Goal: Task Accomplishment & Management: Complete application form

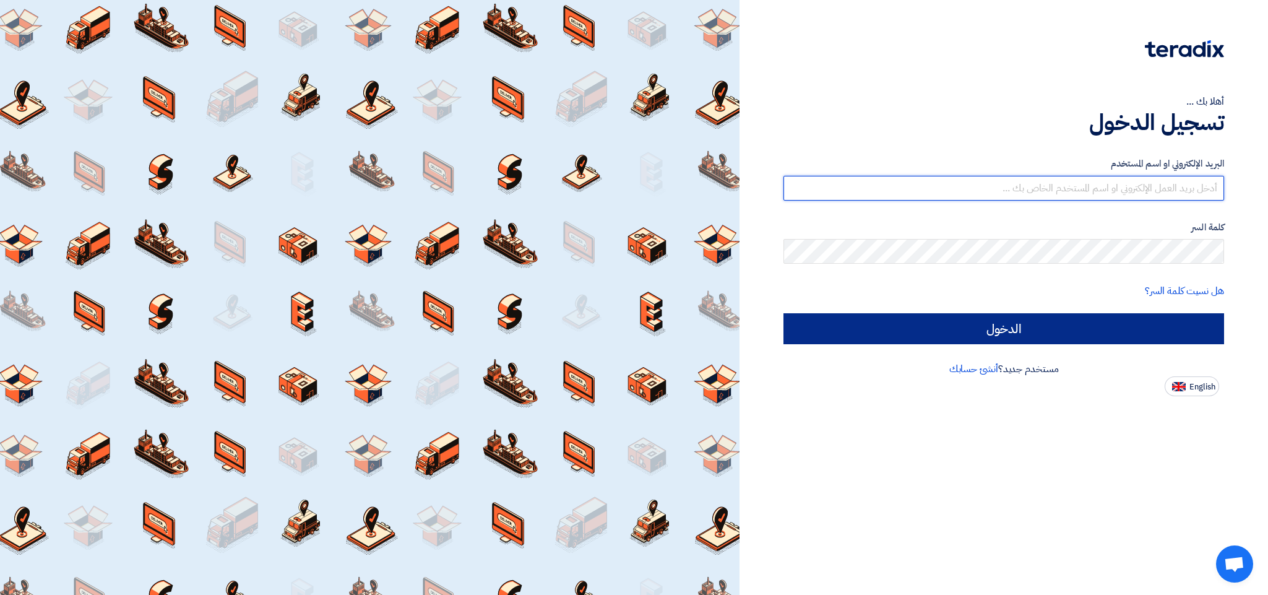
type input "[EMAIL_ADDRESS][DOMAIN_NAME]"
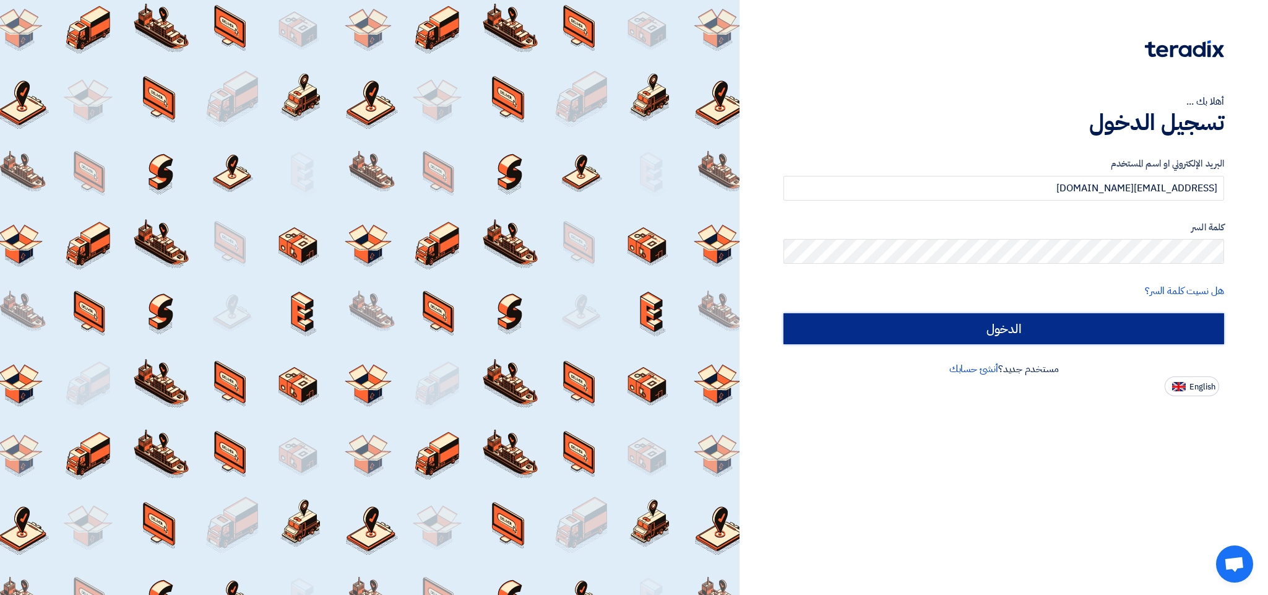
click at [1017, 330] on input "الدخول" at bounding box center [1003, 328] width 441 height 31
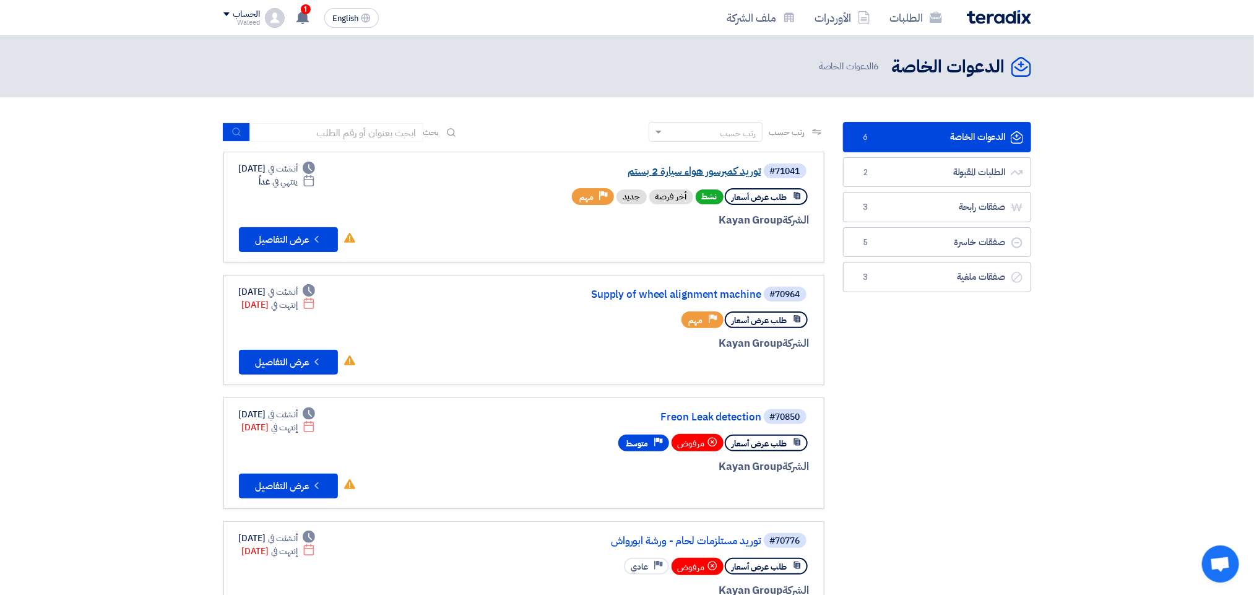
click at [686, 169] on link "توريد كمبرسور هواء سيارة 2 بستم" at bounding box center [638, 171] width 248 height 11
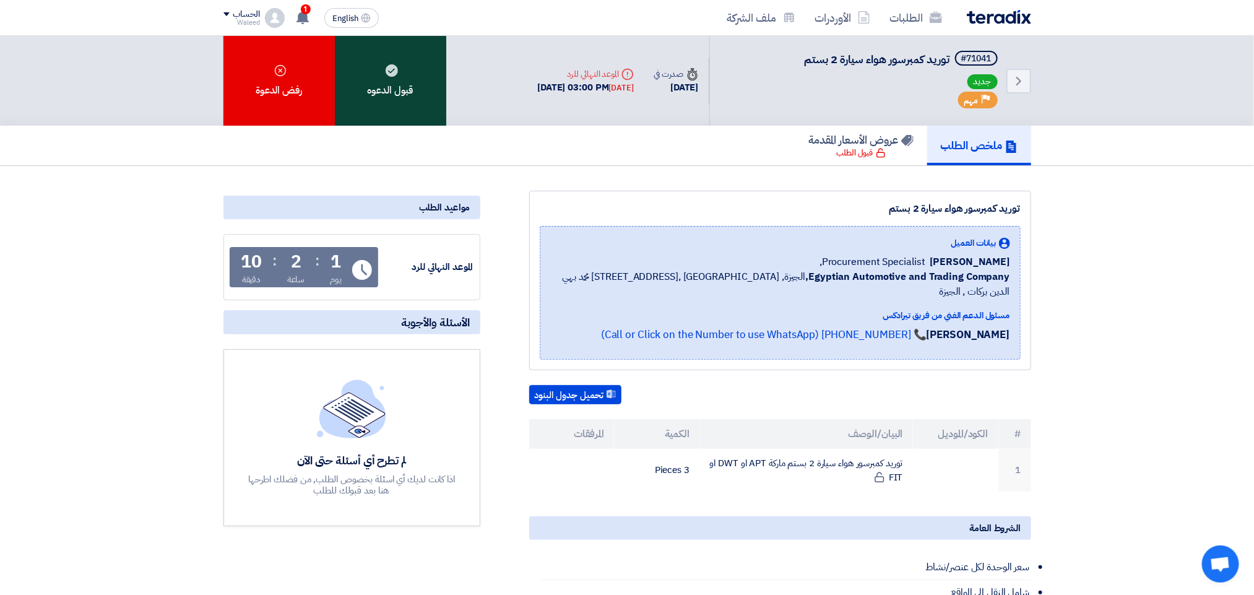
click at [394, 64] on icon at bounding box center [392, 70] width 12 height 12
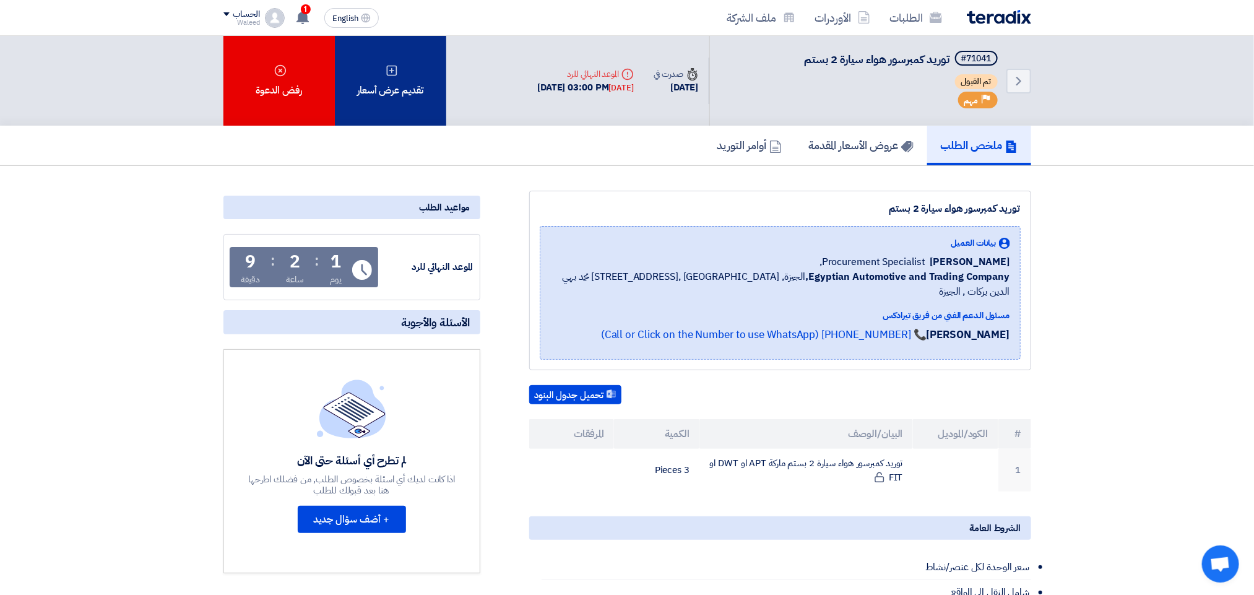
click at [400, 82] on div "تقديم عرض أسعار" at bounding box center [390, 81] width 111 height 90
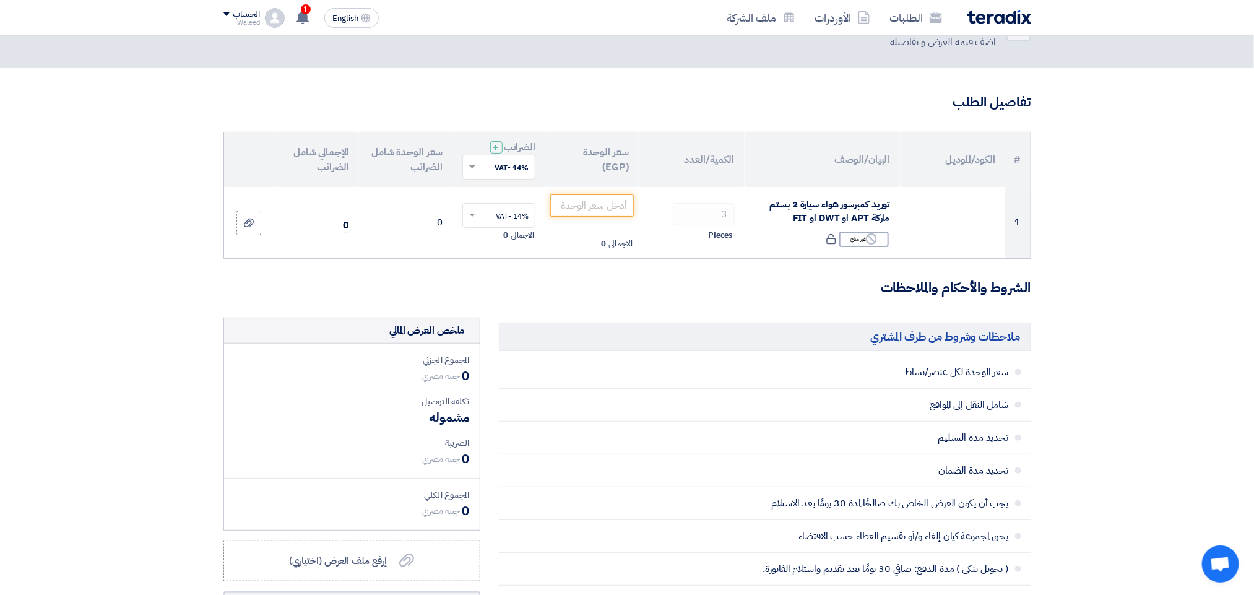
scroll to position [45, 0]
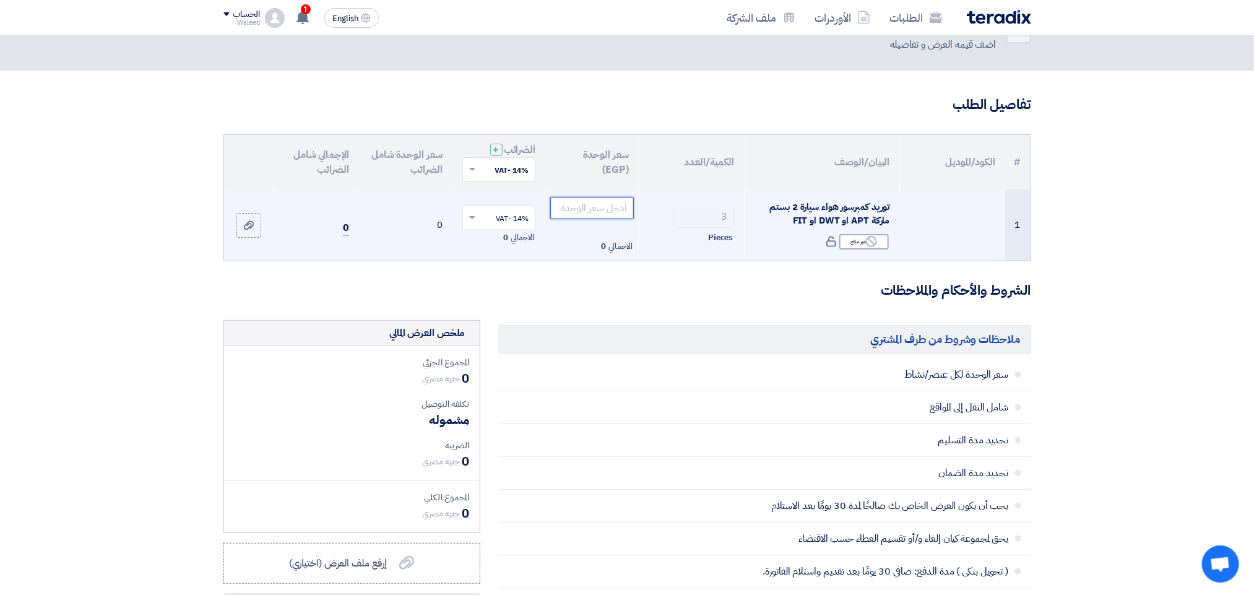
click at [585, 207] on input "number" at bounding box center [592, 208] width 84 height 22
click at [590, 214] on input "number" at bounding box center [592, 208] width 84 height 22
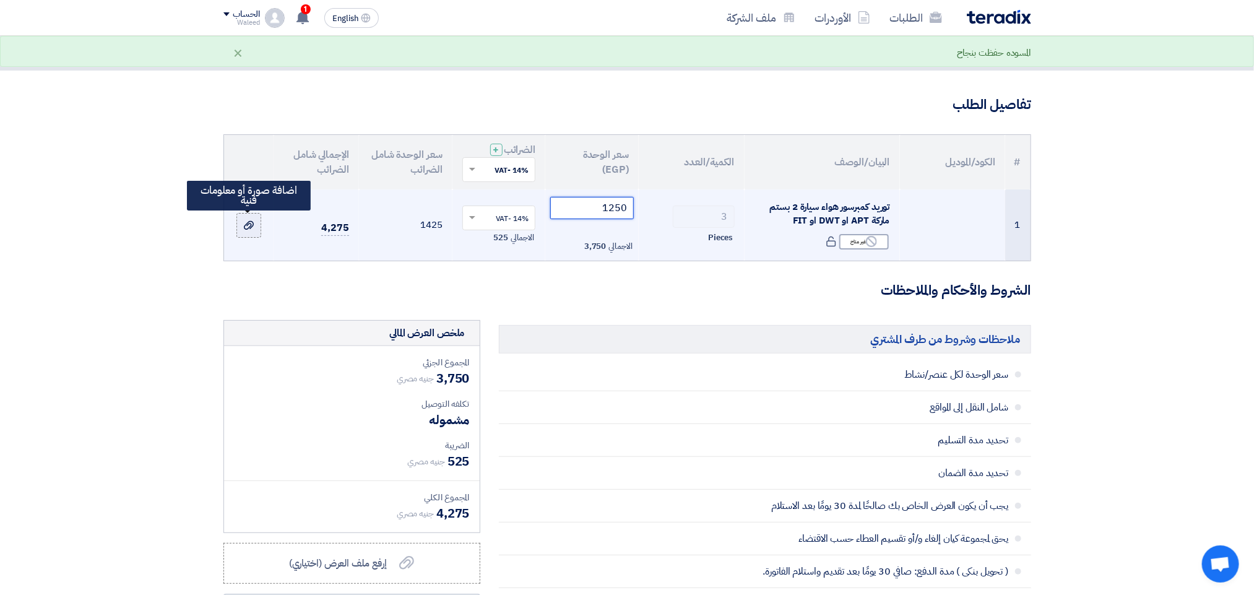
type input "1250"
click at [247, 229] on use at bounding box center [249, 225] width 10 height 9
click at [0, 0] on input "file" at bounding box center [0, 0] width 0 height 0
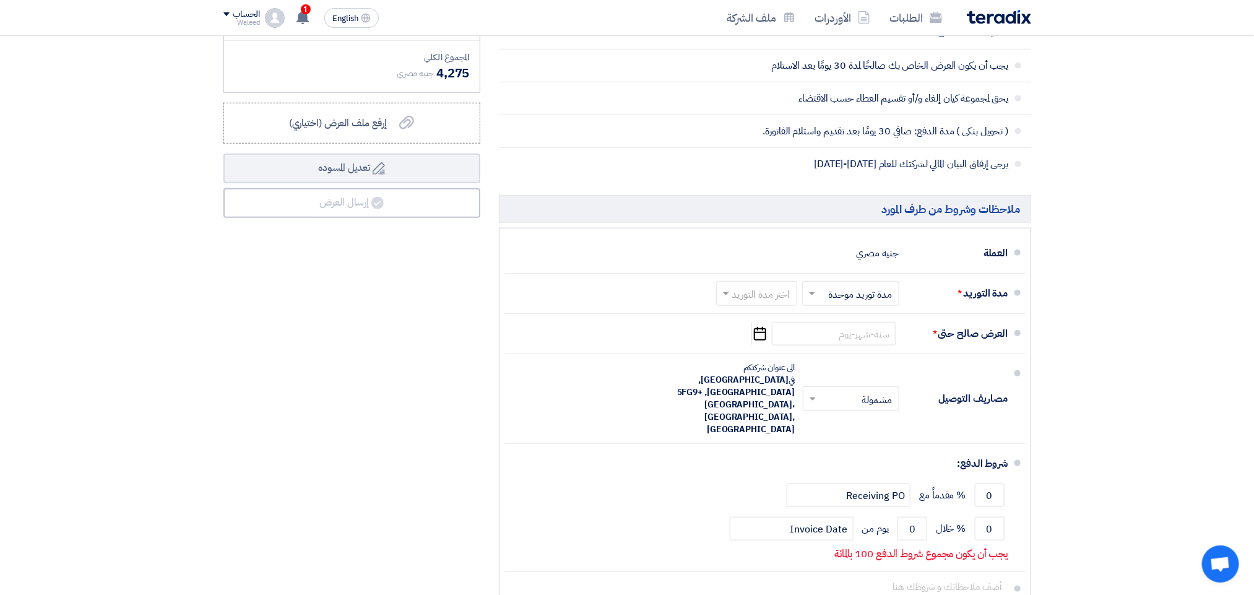
scroll to position [486, 0]
click at [932, 103] on span "يحق لمجموعة كيان إلغاء و/أو تقسيم العطاء حسب الاقتضاء" at bounding box center [804, 96] width 407 height 12
click at [726, 295] on span at bounding box center [726, 292] width 6 height 4
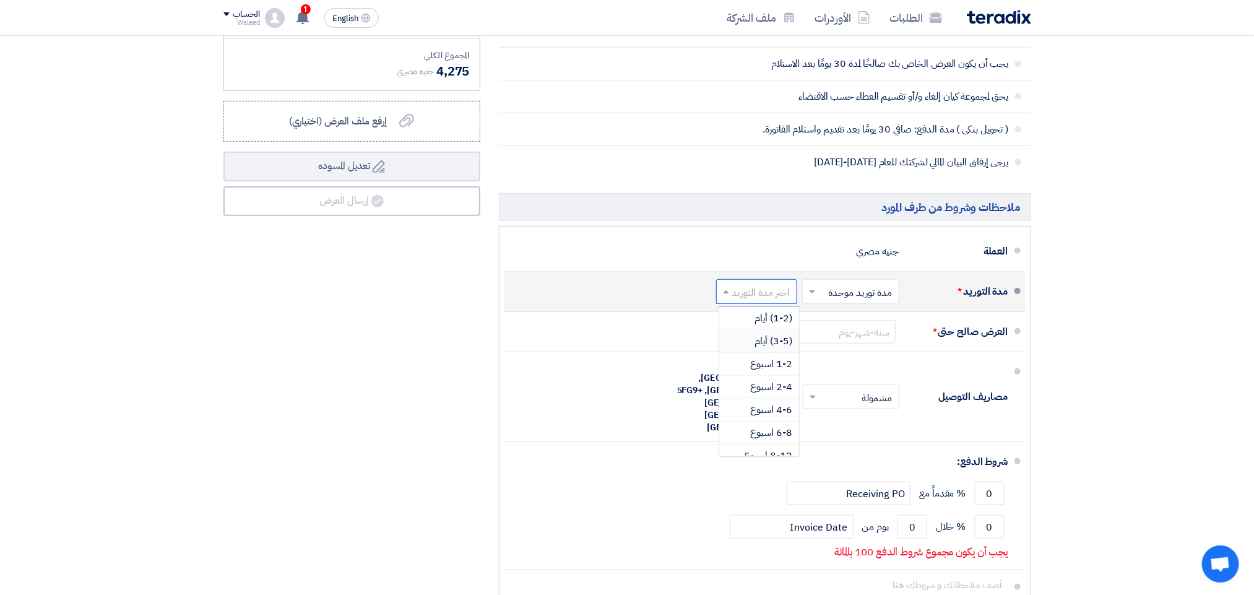
click at [756, 345] on span "(3-5) أيام" at bounding box center [774, 341] width 38 height 15
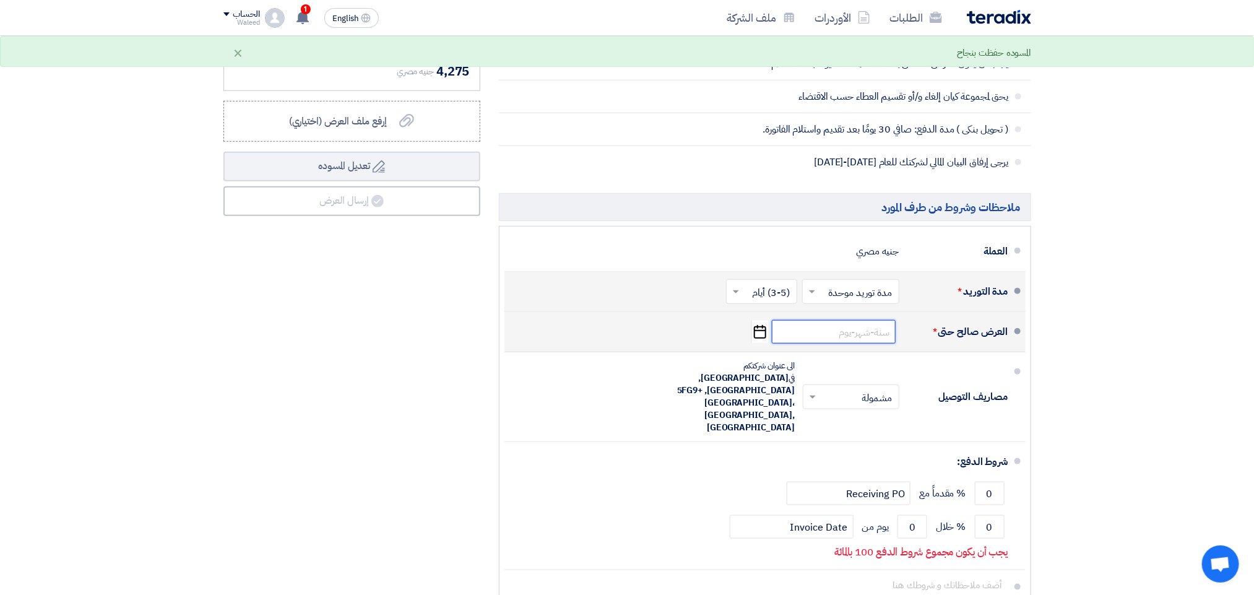
click at [821, 343] on input at bounding box center [834, 332] width 124 height 24
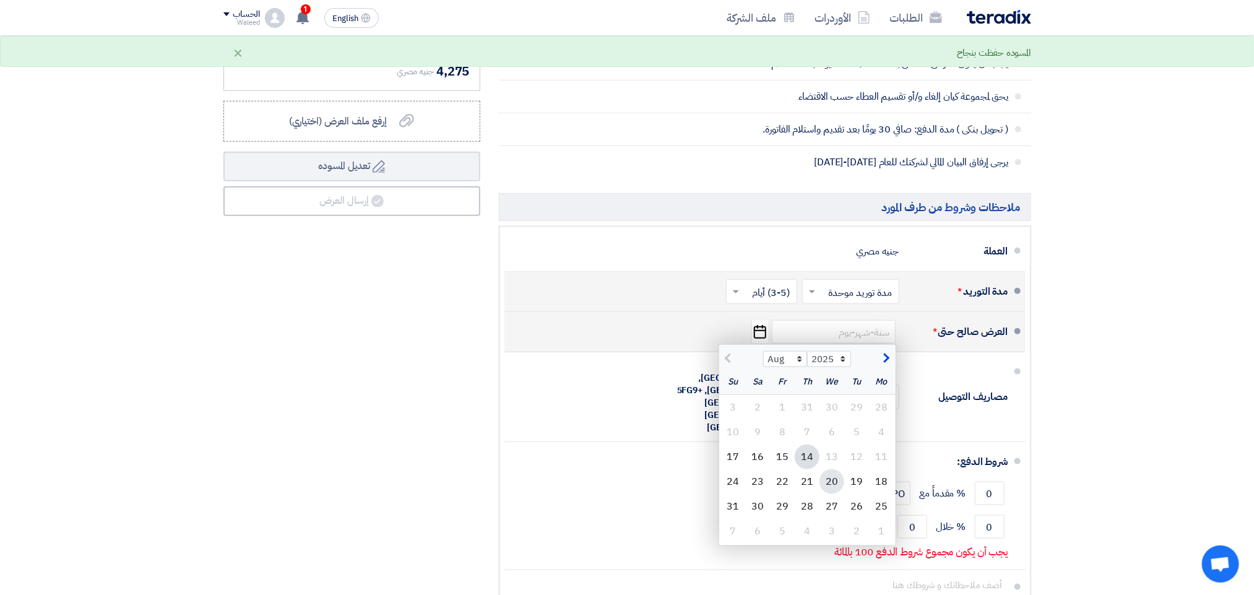
click at [834, 486] on div "20" at bounding box center [831, 481] width 25 height 25
type input "[DATE]"
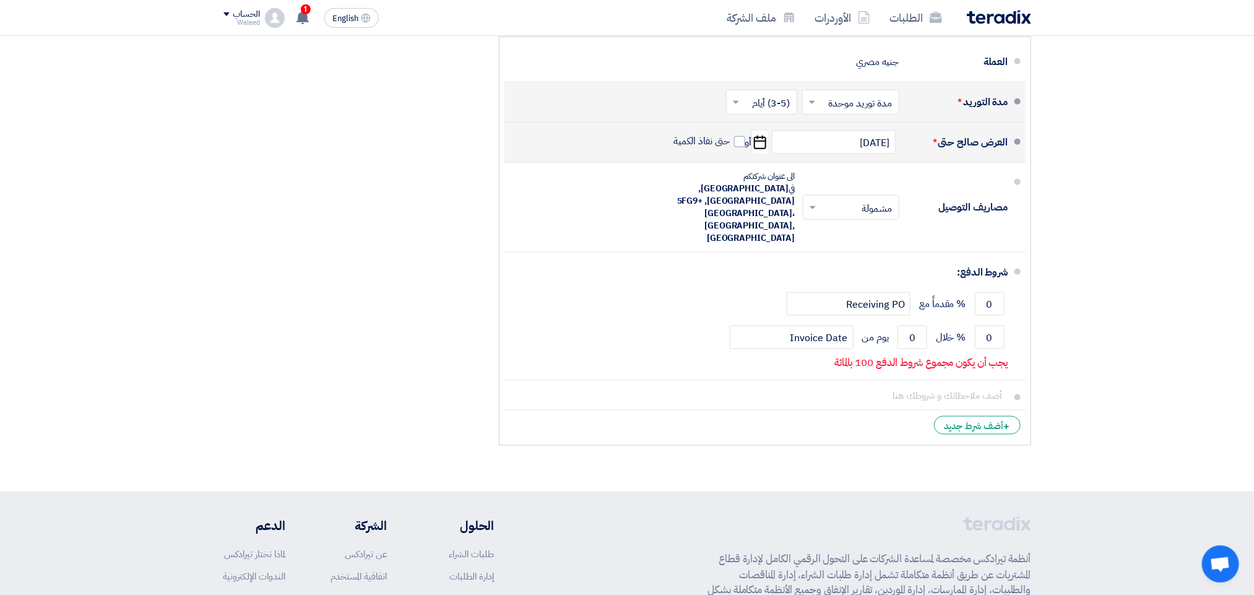
scroll to position [687, 0]
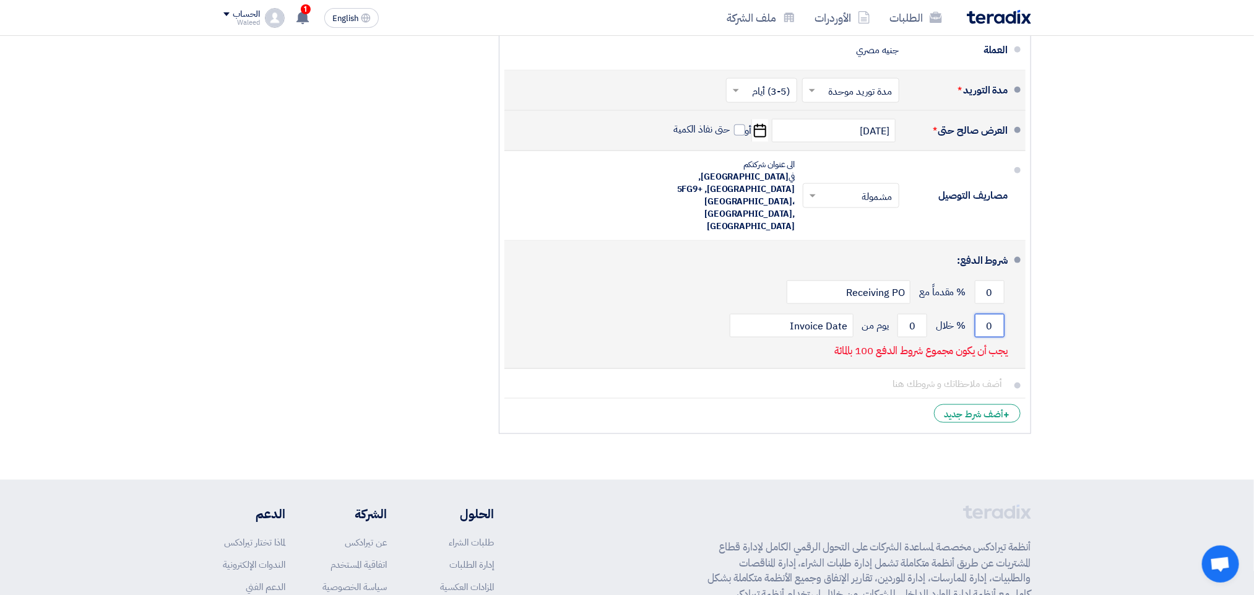
drag, startPoint x: 984, startPoint y: 307, endPoint x: 999, endPoint y: 308, distance: 14.9
click at [999, 314] on input "0" at bounding box center [990, 326] width 30 height 24
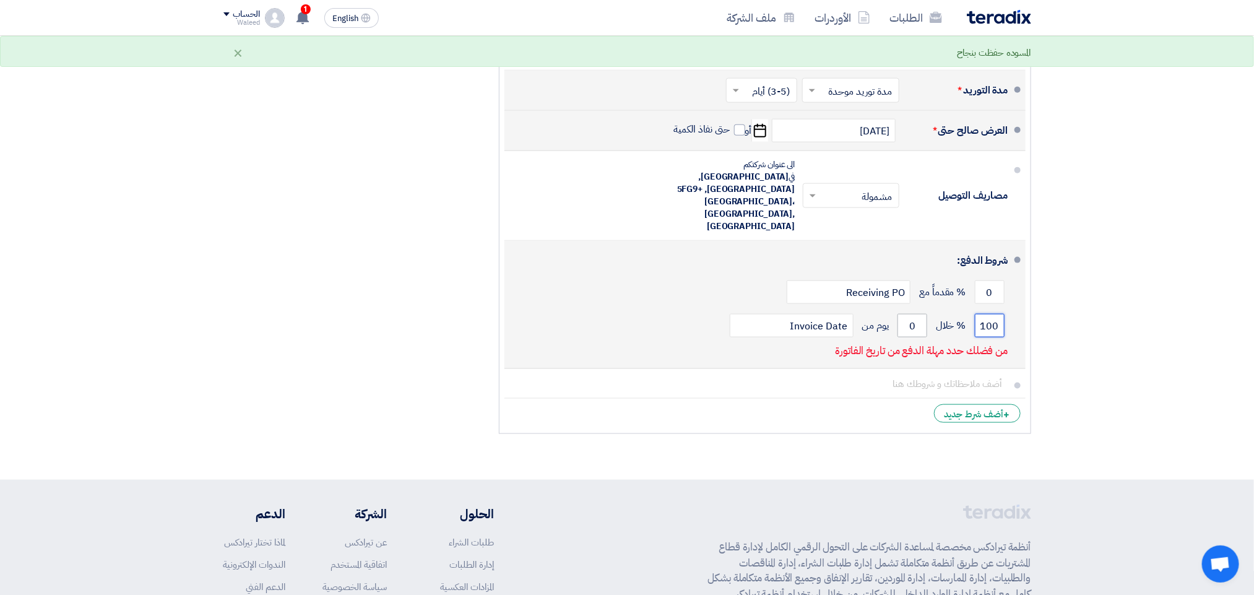
type input "100"
drag, startPoint x: 908, startPoint y: 303, endPoint x: 919, endPoint y: 305, distance: 10.7
click at [919, 314] on input "0" at bounding box center [912, 326] width 30 height 24
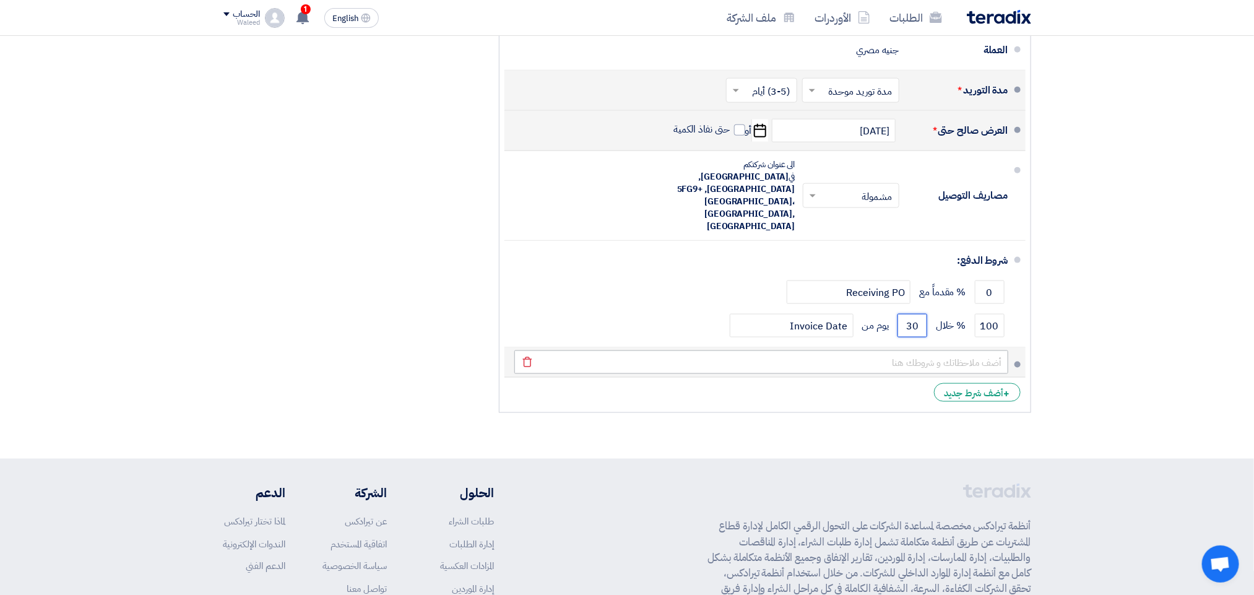
type input "30"
click at [971, 350] on input "text" at bounding box center [761, 362] width 494 height 24
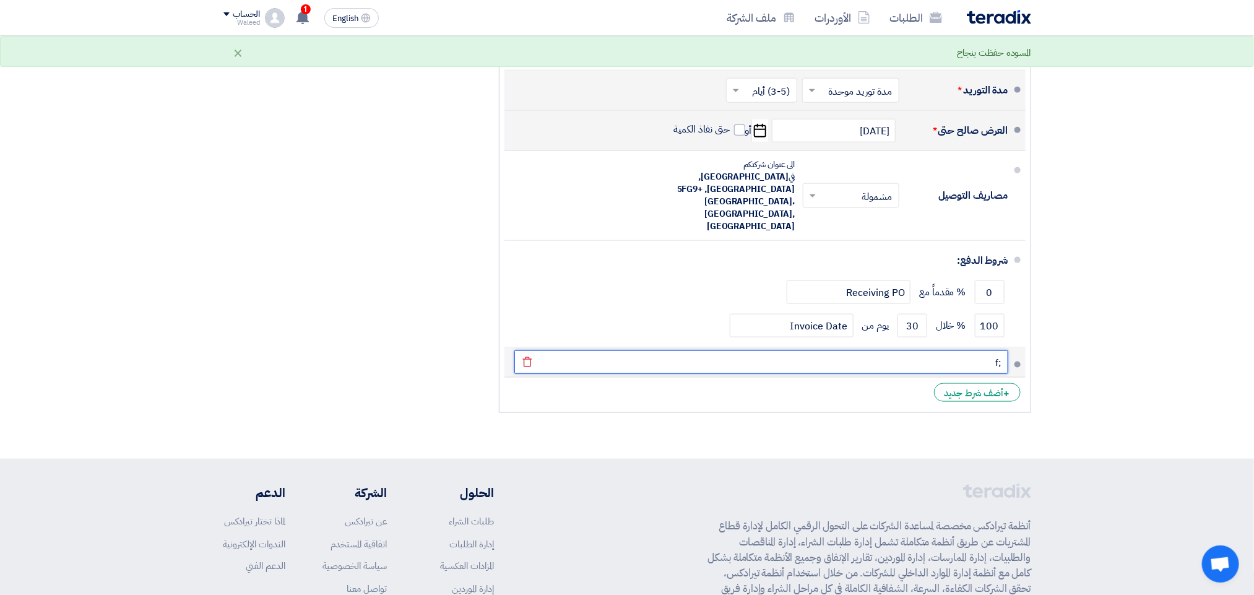
type input ";"
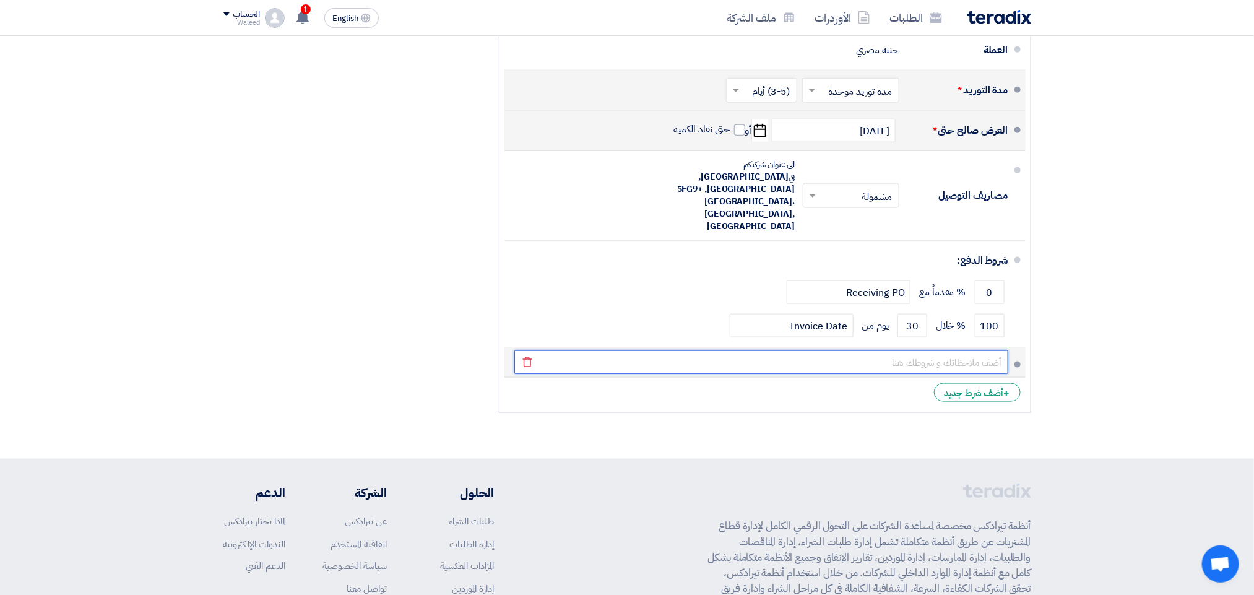
type input "h"
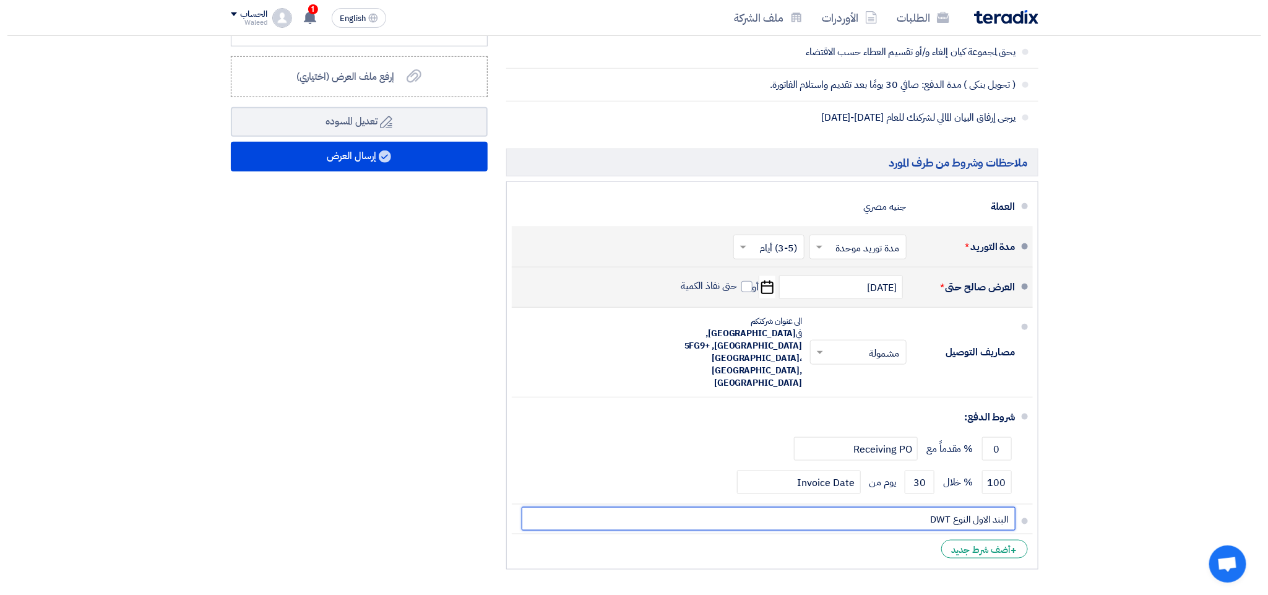
scroll to position [566, 0]
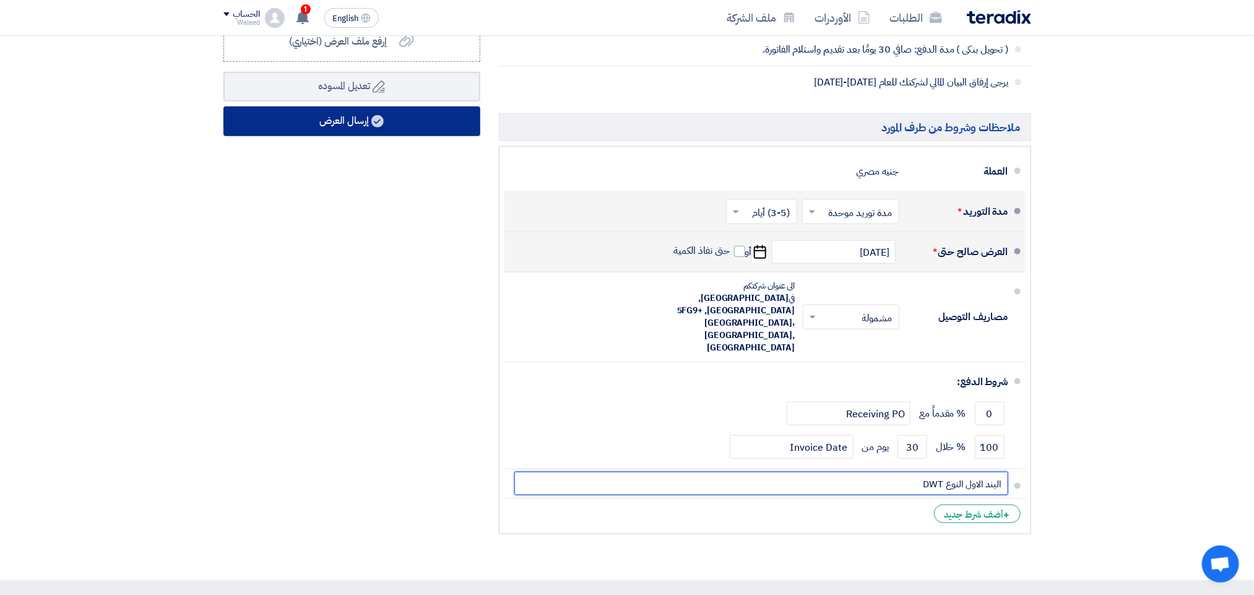
type input "البند الاول النوع DWT"
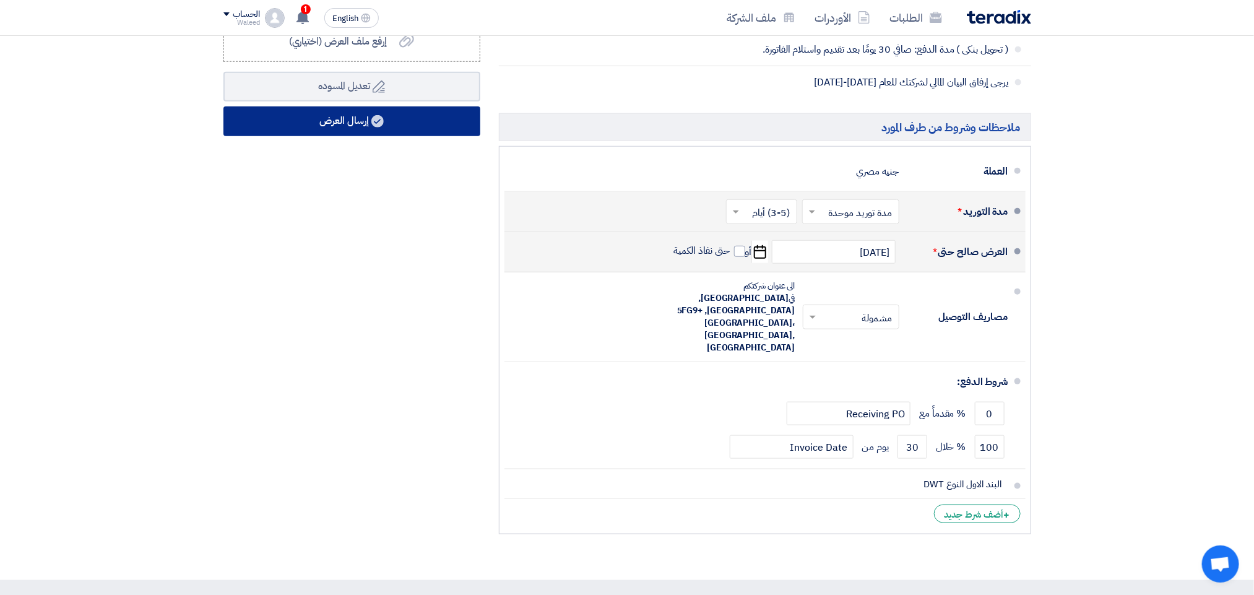
click at [368, 123] on button "إرسال العرض" at bounding box center [351, 121] width 257 height 30
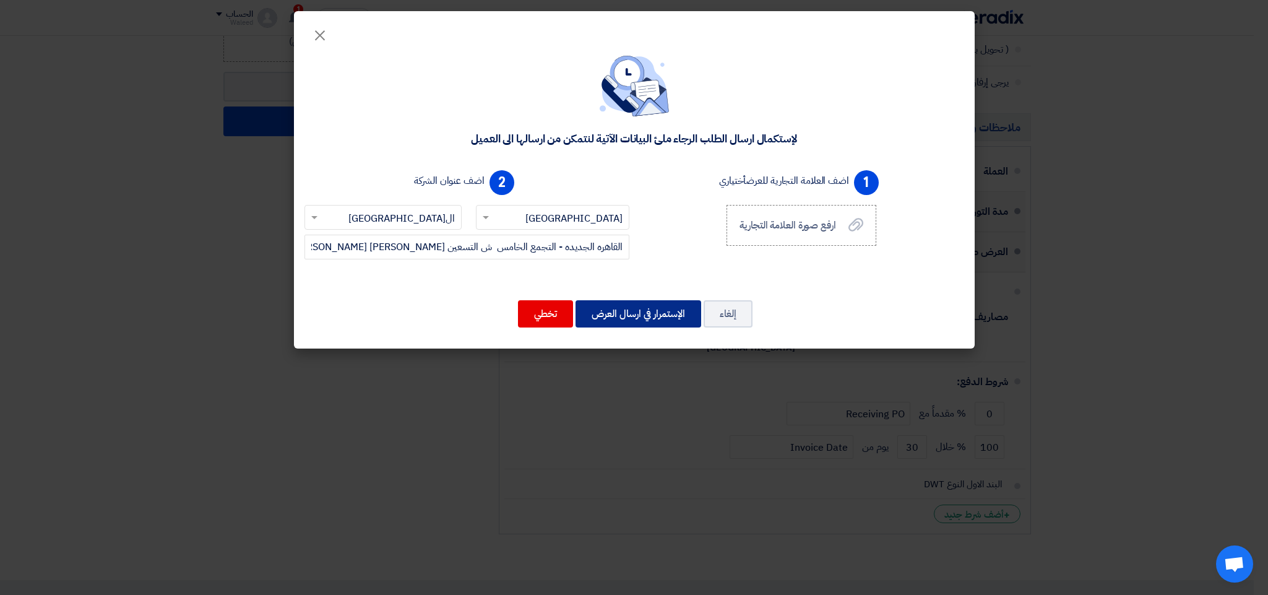
click at [644, 319] on button "الإستمرار في ارسال العرض" at bounding box center [638, 313] width 126 height 27
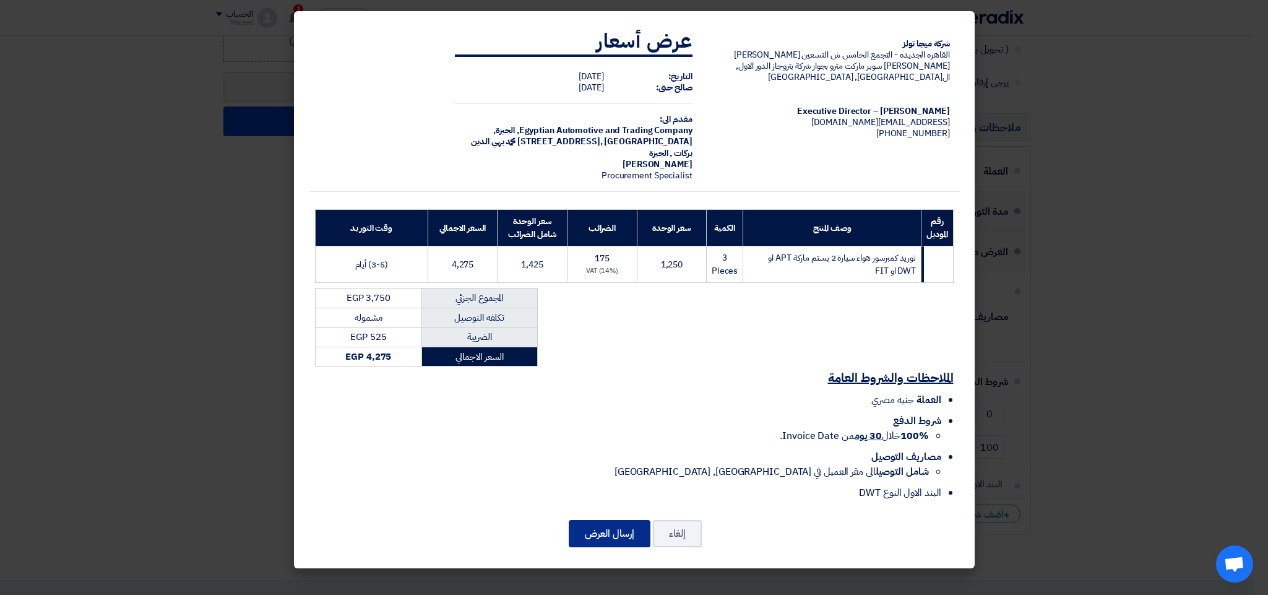
click at [611, 524] on button "إرسال العرض" at bounding box center [610, 533] width 82 height 27
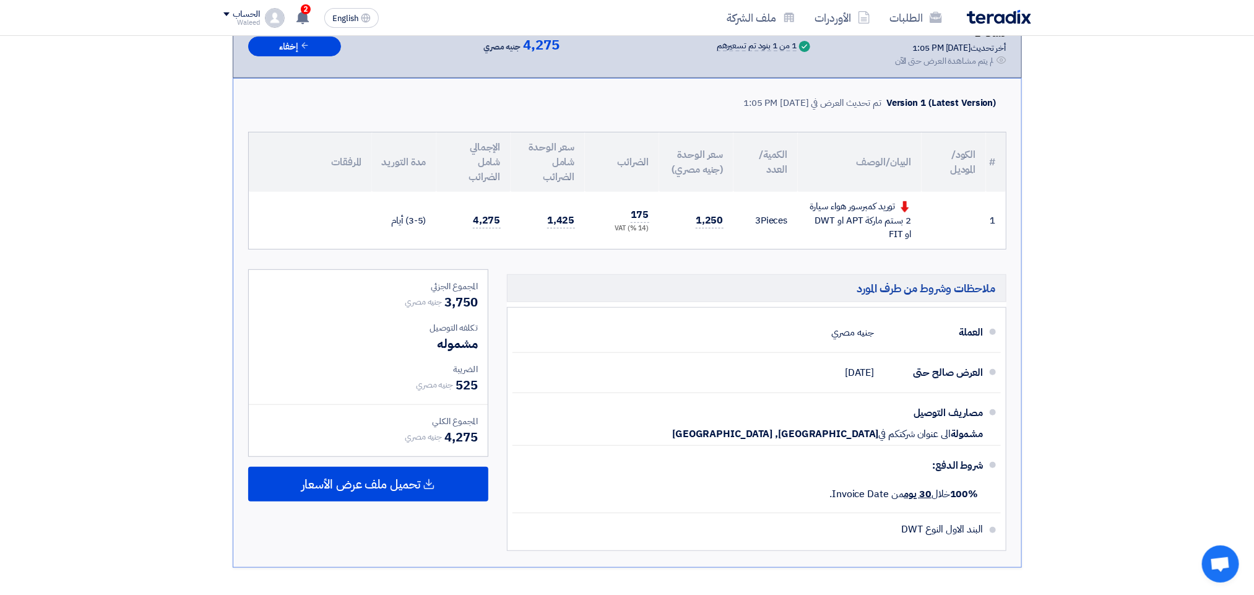
scroll to position [160, 0]
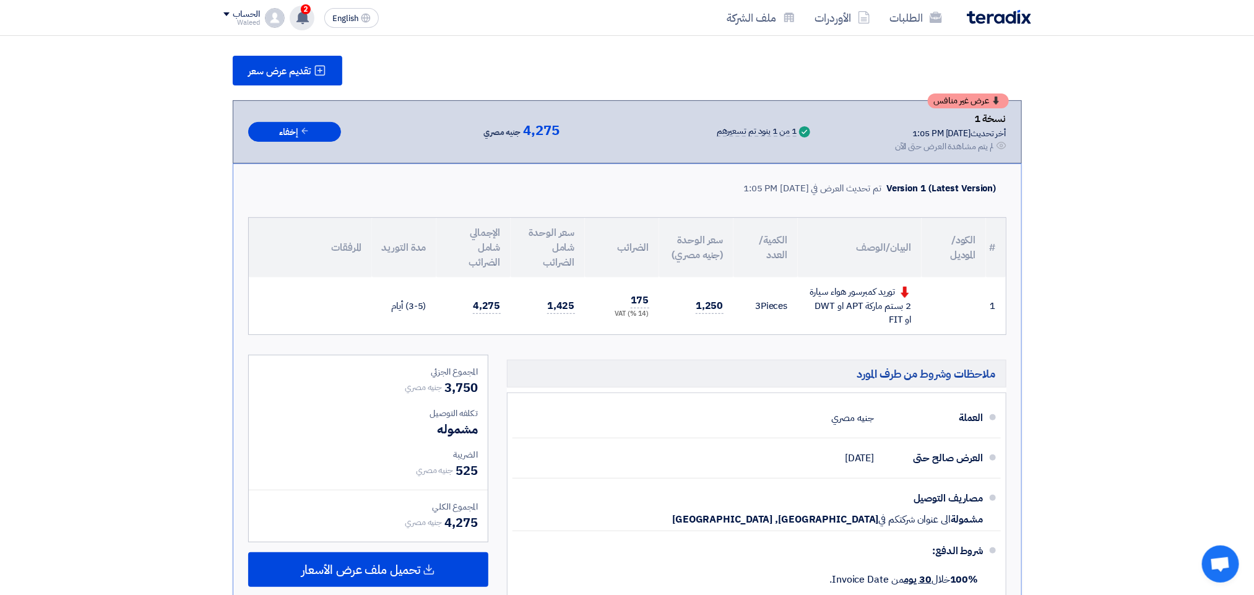
click at [296, 15] on icon at bounding box center [303, 18] width 14 height 14
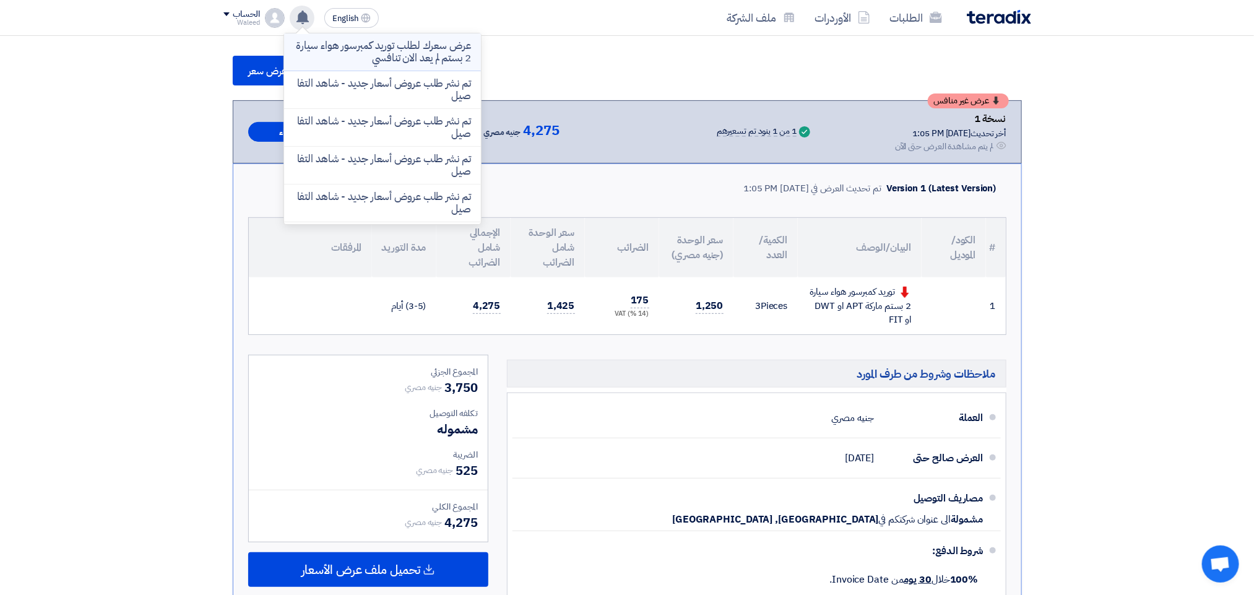
click at [346, 47] on p "عرض سعرك لطلب توريد كمبرسور هواء سيارة 2 بستم لم يعد الان تنافسي" at bounding box center [382, 52] width 177 height 25
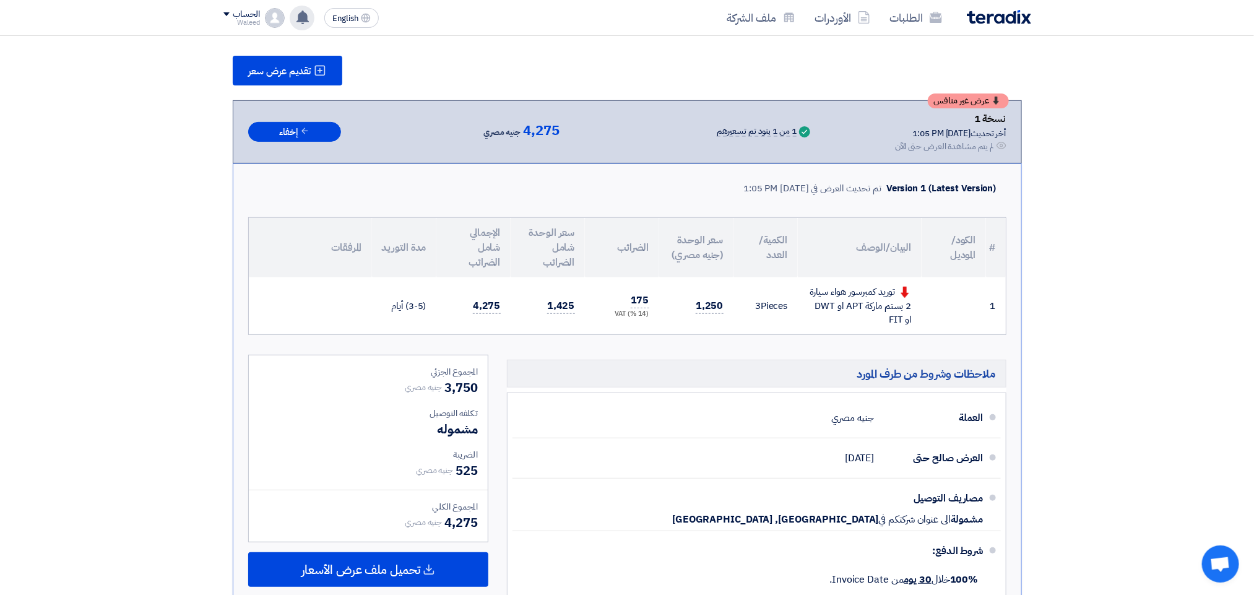
scroll to position [238, 0]
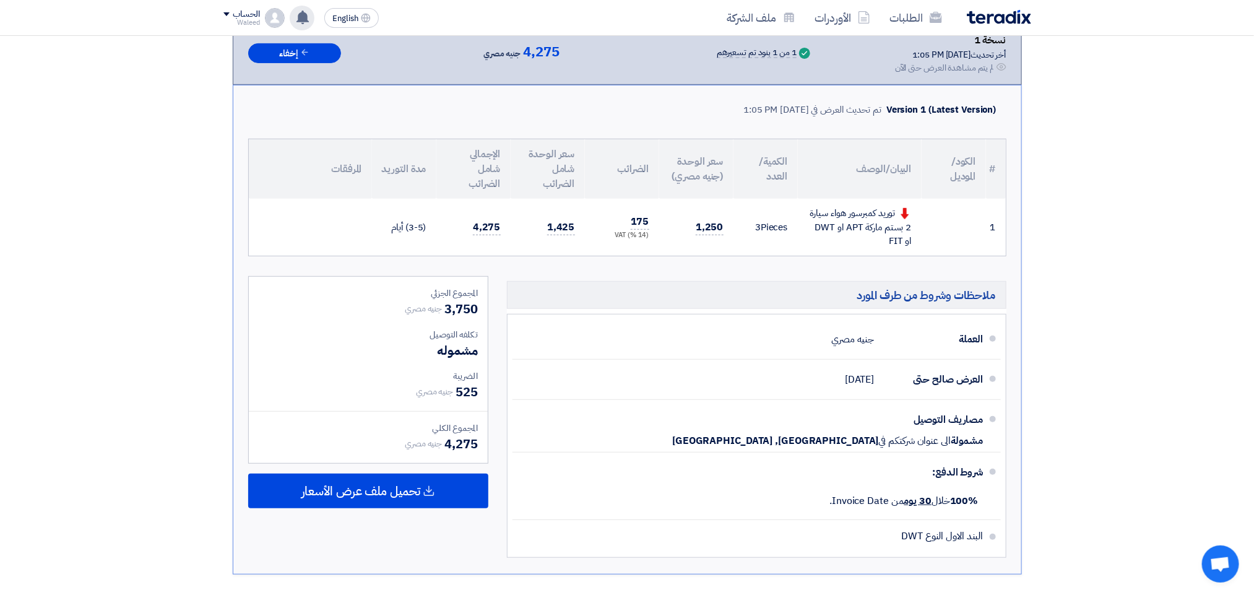
click at [346, 47] on div "عرض غير منافس نسخة 1 أخر تحديث [DATE] 1:05 PM Offer is Seen لم يتم مشاهدة العرض…" at bounding box center [627, 53] width 758 height 42
